Goal: Task Accomplishment & Management: Use online tool/utility

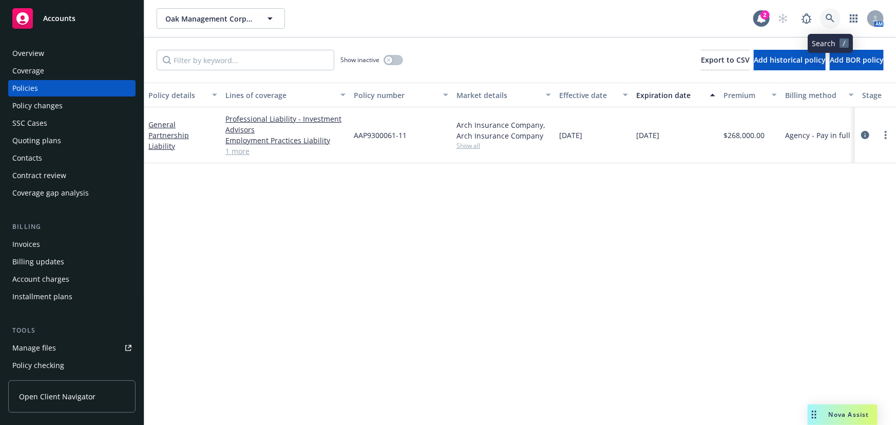
click at [829, 18] on icon at bounding box center [830, 18] width 9 height 9
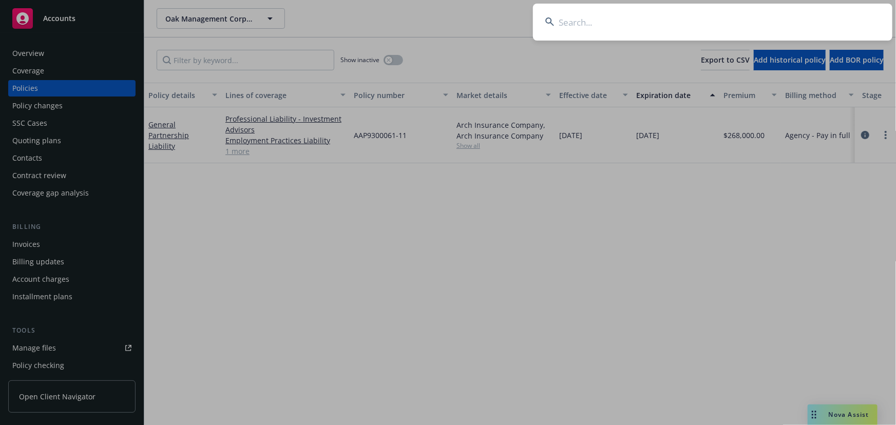
click at [621, 24] on input at bounding box center [713, 22] width 360 height 37
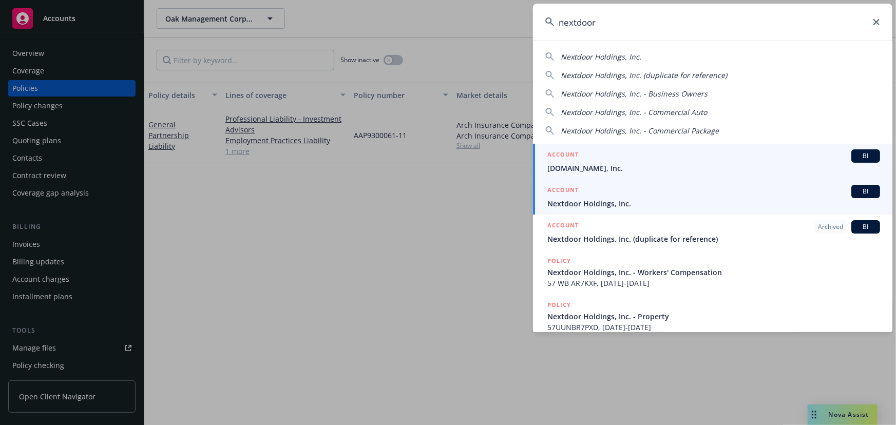
type input "nextdoor"
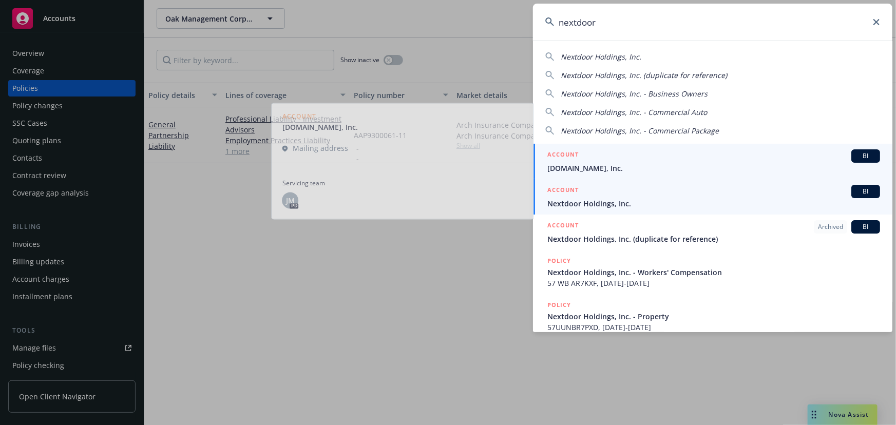
click at [668, 199] on span "Nextdoor Holdings, Inc." at bounding box center [714, 203] width 333 height 11
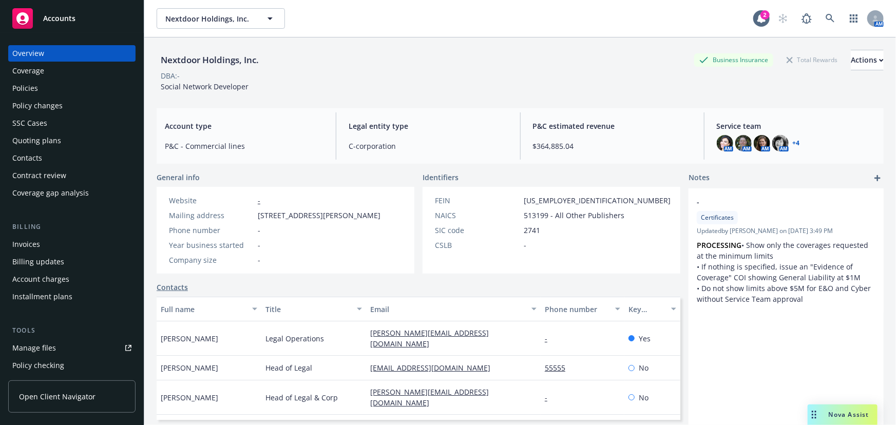
click at [60, 88] on div "Policies" at bounding box center [71, 88] width 119 height 16
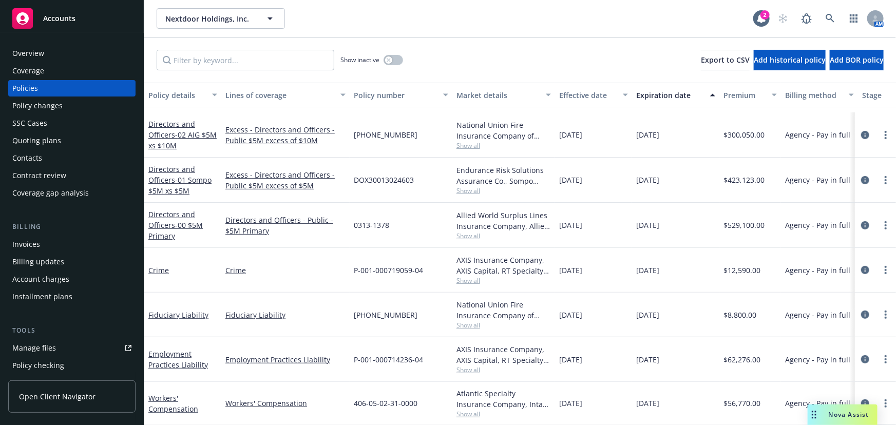
scroll to position [280, 0]
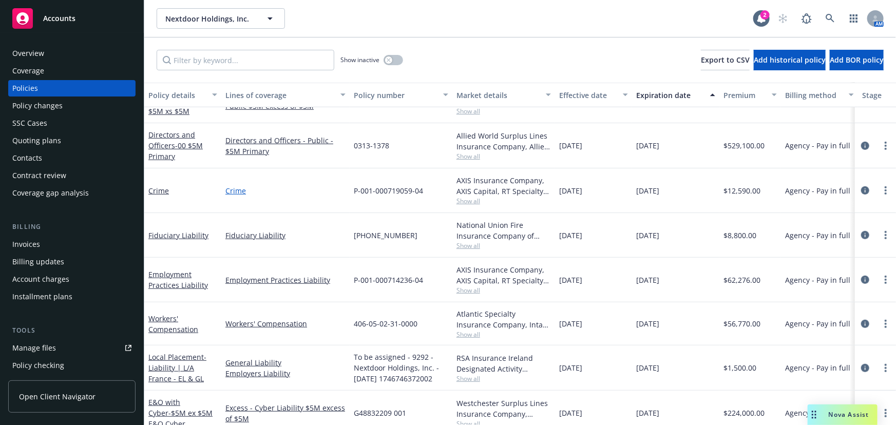
click at [239, 190] on link "Crime" at bounding box center [286, 190] width 120 height 11
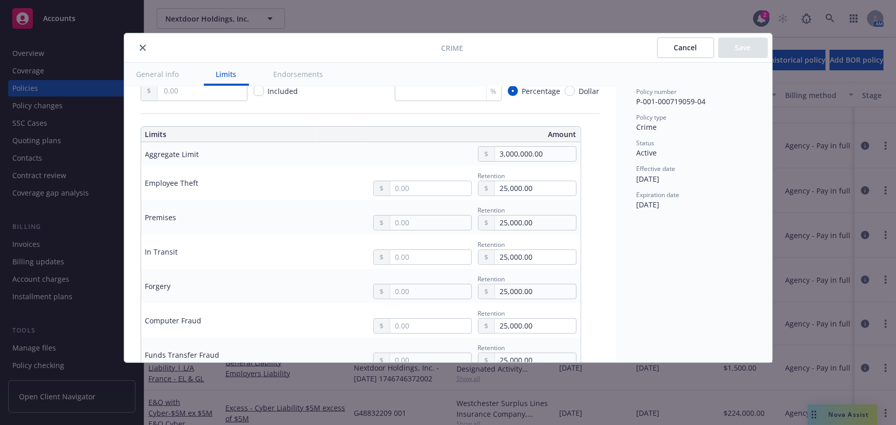
scroll to position [233, 0]
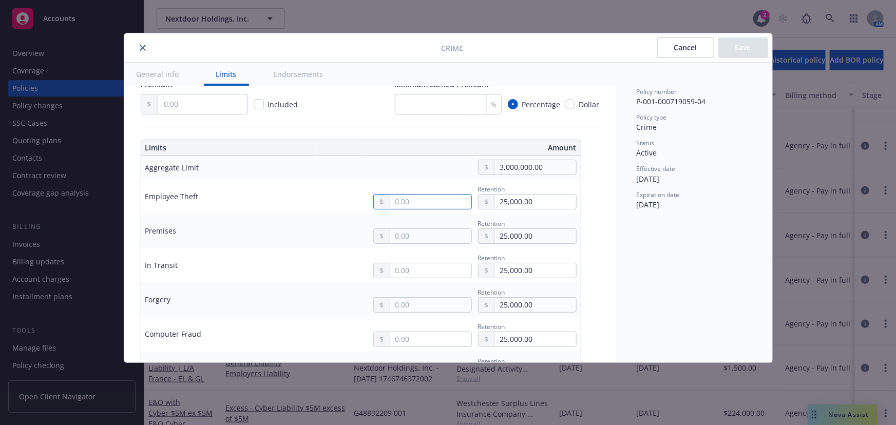
click at [421, 202] on input "text" at bounding box center [430, 202] width 81 height 14
click at [354, 187] on div "Retention 25,000.00" at bounding box center [437, 196] width 277 height 26
click at [142, 46] on icon "close" at bounding box center [143, 48] width 6 height 6
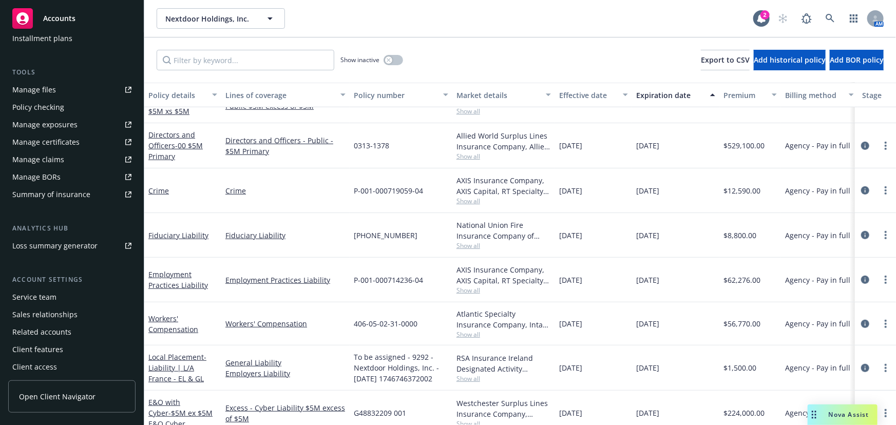
scroll to position [261, 0]
click at [81, 192] on div "Summary of insurance" at bounding box center [51, 192] width 78 height 16
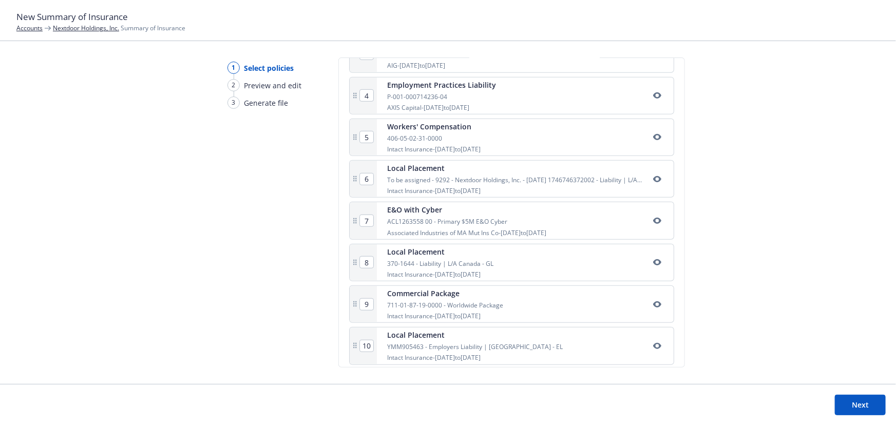
scroll to position [332, 0]
